Goal: Find specific page/section: Find specific page/section

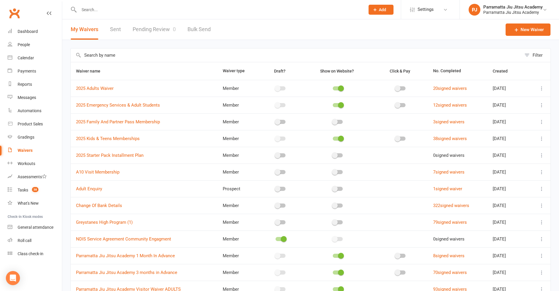
select select "100"
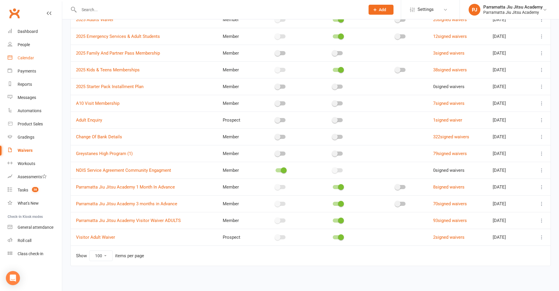
click at [23, 58] on div "Calendar" at bounding box center [26, 57] width 16 height 5
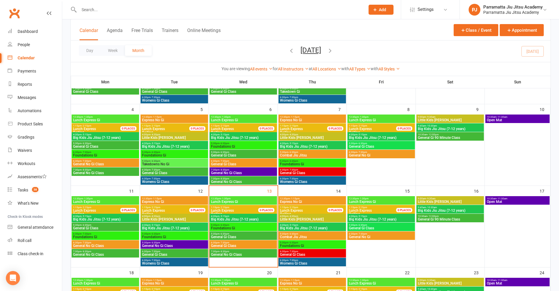
scroll to position [117, 0]
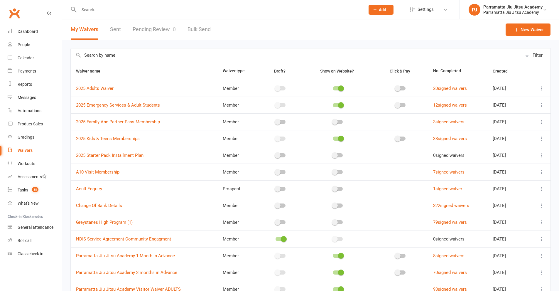
select select "100"
